Goal: Navigation & Orientation: Find specific page/section

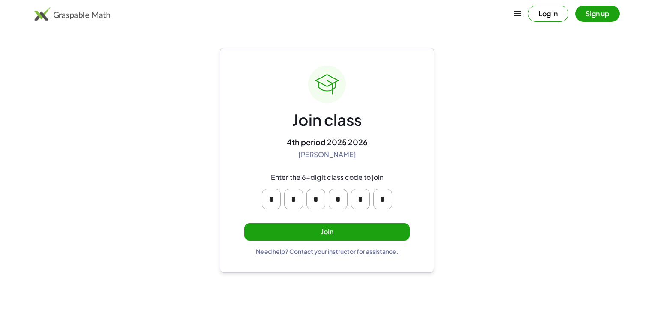
click at [286, 230] on button "Join" at bounding box center [327, 232] width 165 height 18
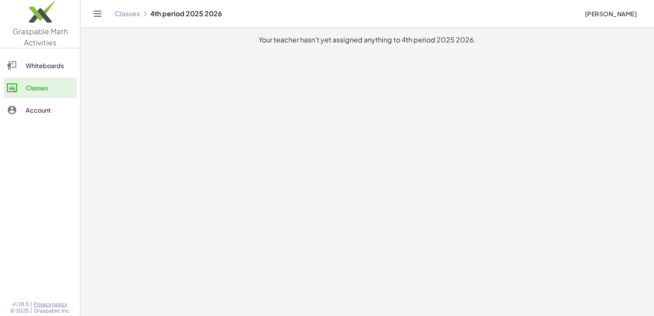
click at [52, 60] on div "Whiteboards" at bounding box center [50, 65] width 48 height 10
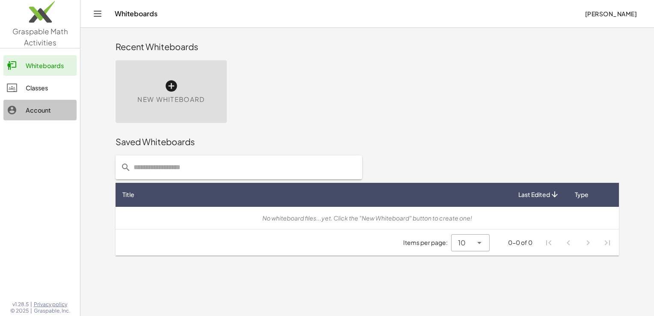
click at [41, 108] on div "Account" at bounding box center [50, 110] width 48 height 10
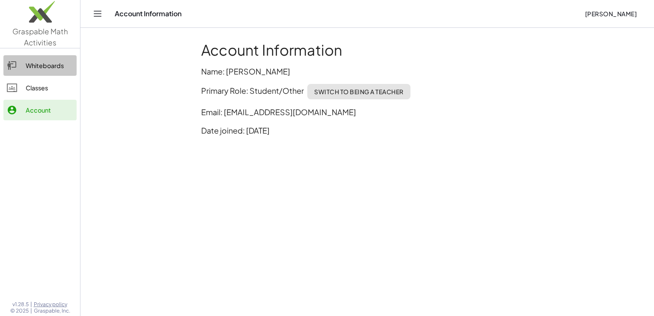
drag, startPoint x: 55, startPoint y: 61, endPoint x: 48, endPoint y: 64, distance: 6.9
click at [48, 64] on div "Whiteboards" at bounding box center [50, 65] width 48 height 10
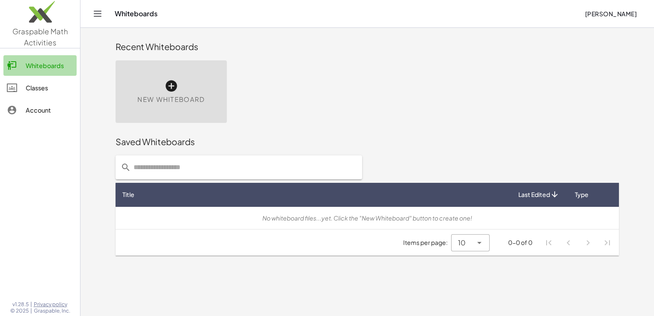
click at [48, 64] on div "Whiteboards" at bounding box center [50, 65] width 48 height 10
